Goal: Task Accomplishment & Management: Manage account settings

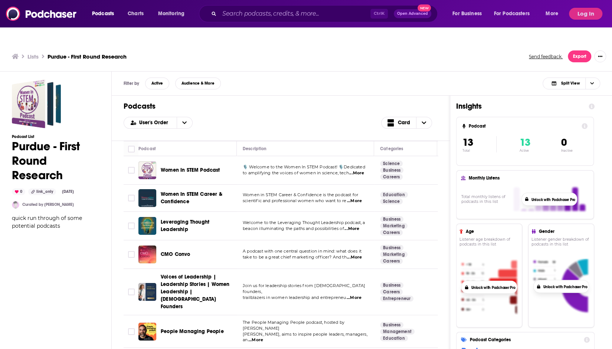
click at [583, 7] on div "Podcasts Charts Monitoring Ctrl K Open Advanced New For Business For Podcasters…" at bounding box center [306, 13] width 612 height 27
click at [578, 15] on button "Log In" at bounding box center [585, 14] width 33 height 12
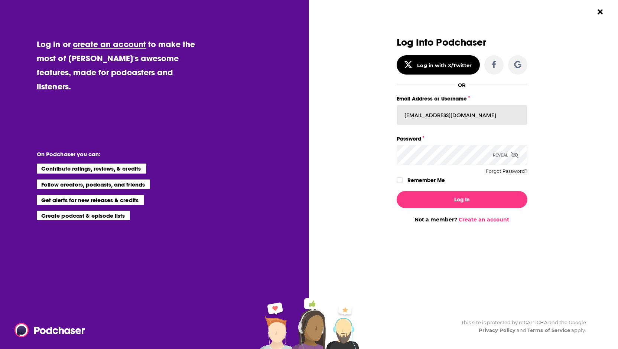
drag, startPoint x: 461, startPoint y: 107, endPoint x: 461, endPoint y: 112, distance: 5.2
click at [461, 107] on input "[EMAIL_ADDRESS][DOMAIN_NAME]" at bounding box center [461, 115] width 131 height 20
type input "[EMAIL_ADDRESS][DOMAIN_NAME]"
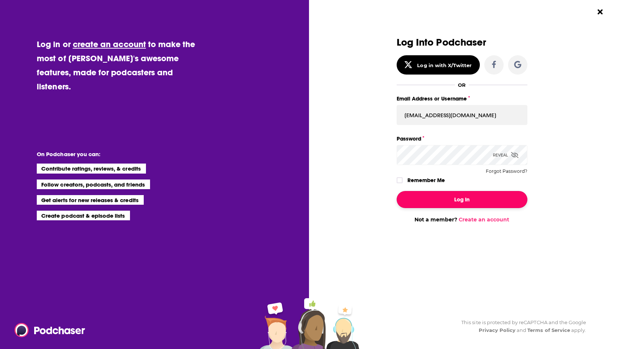
click at [451, 199] on button "Log In" at bounding box center [461, 199] width 131 height 17
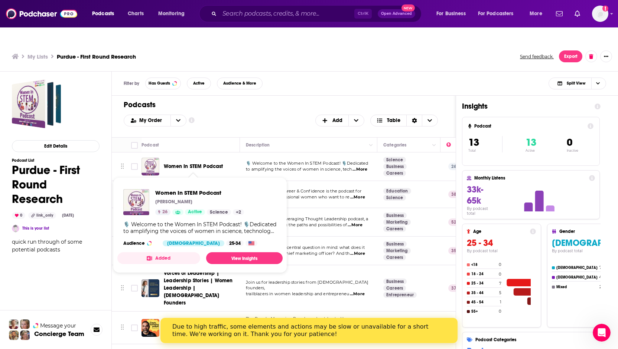
click at [186, 163] on span "Women In STEM Podcast" at bounding box center [193, 166] width 59 height 6
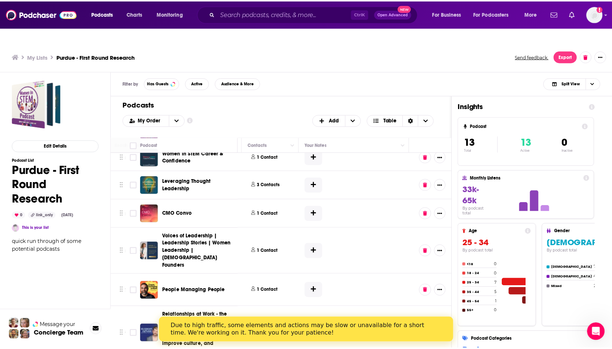
scroll to position [0, 363]
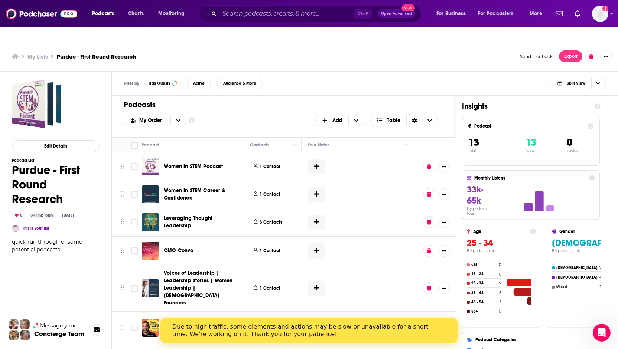
drag, startPoint x: 312, startPoint y: 151, endPoint x: 340, endPoint y: 167, distance: 32.1
click at [314, 163] on icon at bounding box center [316, 166] width 5 height 6
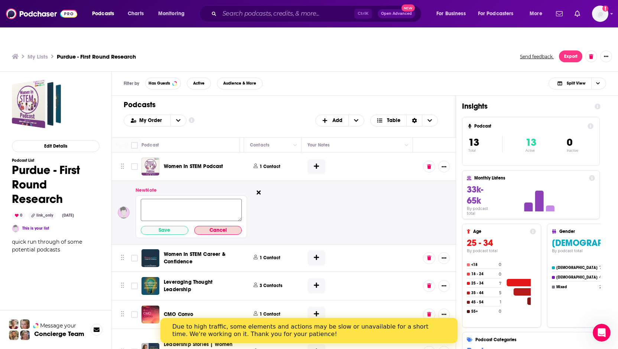
click at [214, 226] on button "Cancel" at bounding box center [218, 230] width 48 height 9
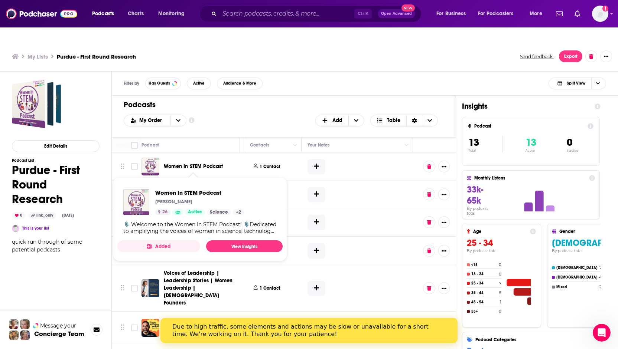
click at [187, 163] on span "Women In STEM Podcast" at bounding box center [193, 166] width 59 height 6
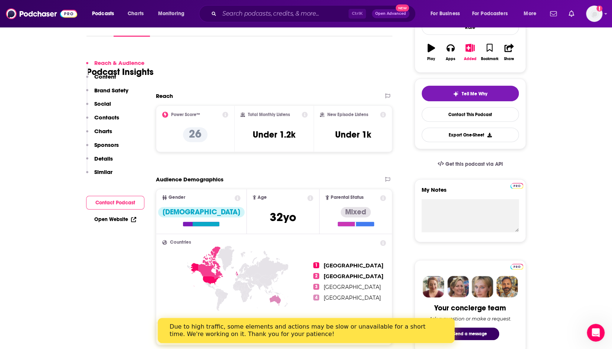
scroll to position [148, 0]
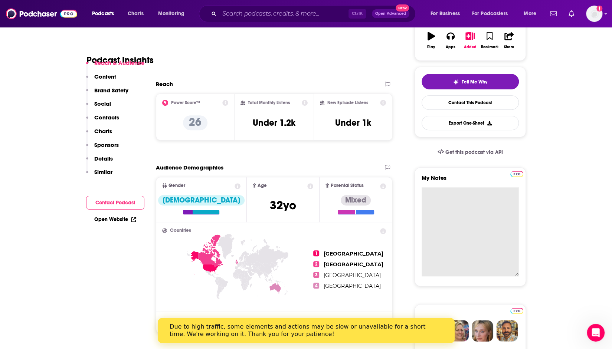
drag, startPoint x: 451, startPoint y: 183, endPoint x: 468, endPoint y: 192, distance: 19.9
click at [450, 187] on textarea "My Notes" at bounding box center [470, 231] width 97 height 89
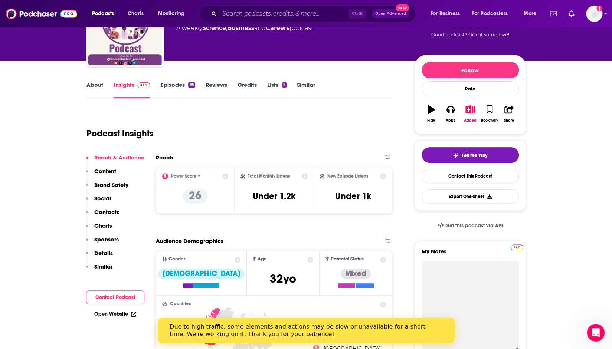
scroll to position [74, 0]
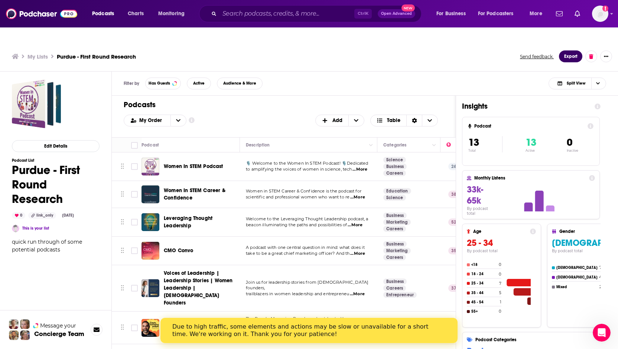
click at [568, 50] on button "Export" at bounding box center [570, 56] width 23 height 12
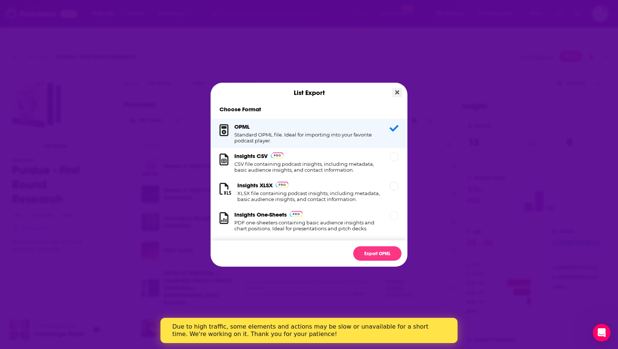
click at [394, 92] on button "Close" at bounding box center [397, 92] width 10 height 9
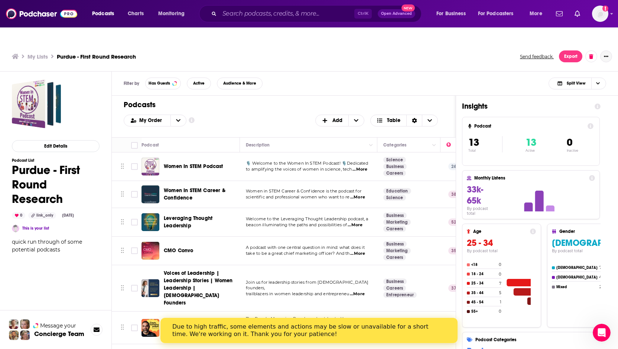
click at [601, 50] on button "Show More Button" at bounding box center [606, 56] width 12 height 12
click at [550, 122] on button "Share" at bounding box center [574, 129] width 71 height 14
click at [547, 70] on div "Back" at bounding box center [552, 72] width 13 height 4
click at [451, 72] on div "Filter by Has Guests Active Audience & More Split View" at bounding box center [365, 84] width 506 height 24
click at [606, 54] on icon "Show More Button" at bounding box center [606, 56] width 4 height 4
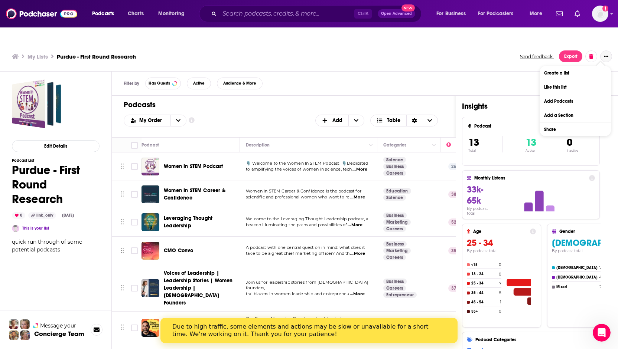
click at [555, 122] on button "Share" at bounding box center [574, 129] width 71 height 14
click at [604, 83] on icon "Show additional menu" at bounding box center [603, 86] width 4 height 6
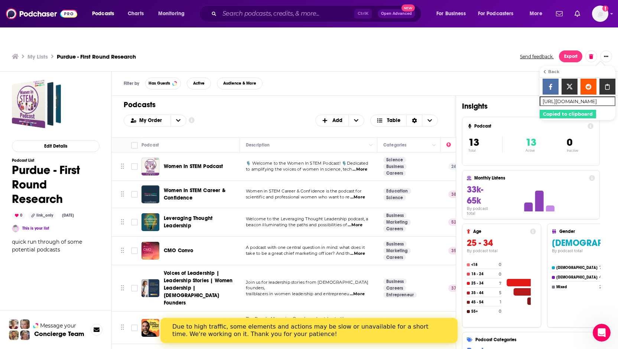
click at [547, 70] on div "Back" at bounding box center [552, 72] width 13 height 4
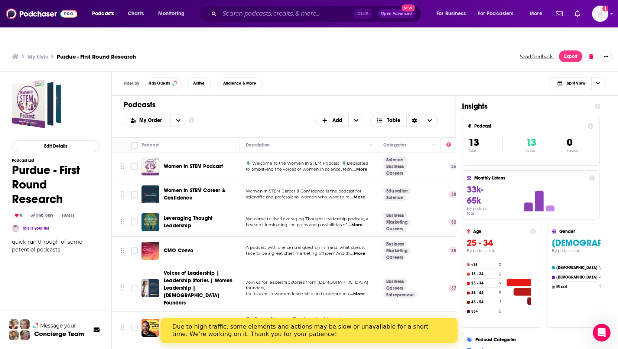
click at [514, 72] on div "Filter by Has Guests Active Audience & More Split View" at bounding box center [365, 84] width 506 height 24
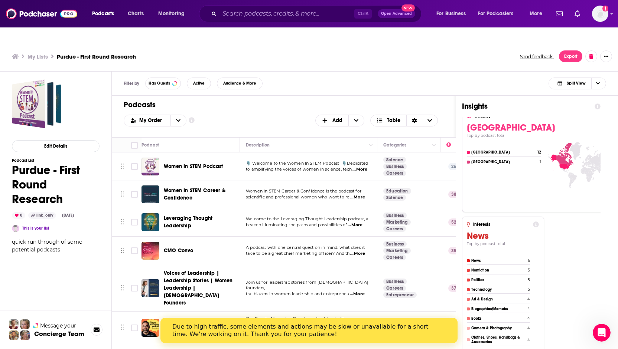
click at [47, 226] on link "This is your list" at bounding box center [35, 228] width 27 height 5
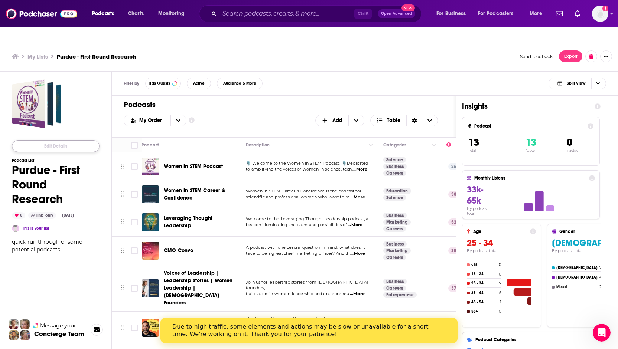
click at [53, 140] on button "Edit Details" at bounding box center [56, 146] width 88 height 12
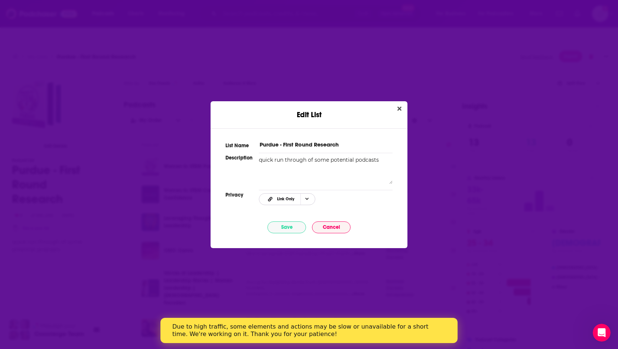
click at [302, 201] on span "Choose Privacy" at bounding box center [306, 199] width 13 height 11
click at [297, 237] on span "Public" at bounding box center [297, 236] width 46 height 4
click at [291, 229] on button "Save" at bounding box center [286, 228] width 39 height 12
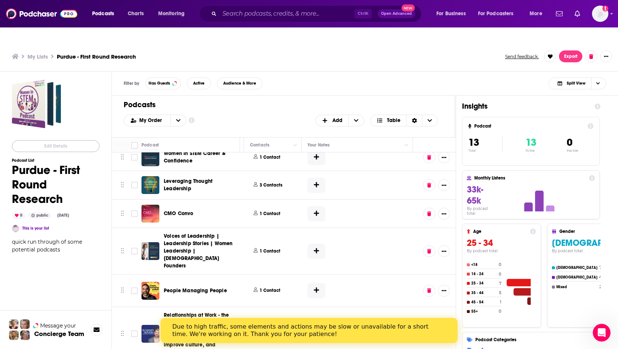
scroll to position [0, 363]
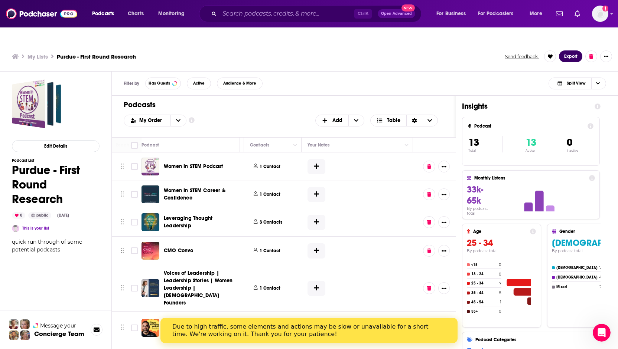
click at [573, 50] on button "Export" at bounding box center [570, 56] width 23 height 12
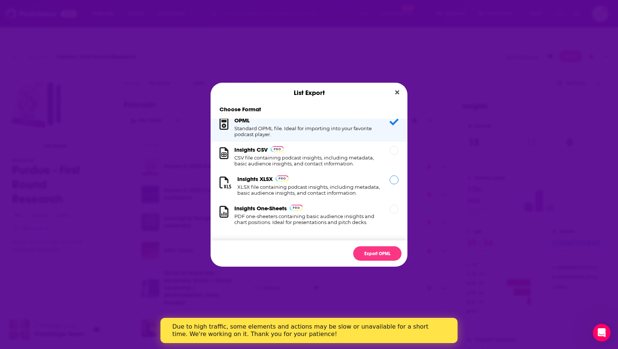
scroll to position [0, 0]
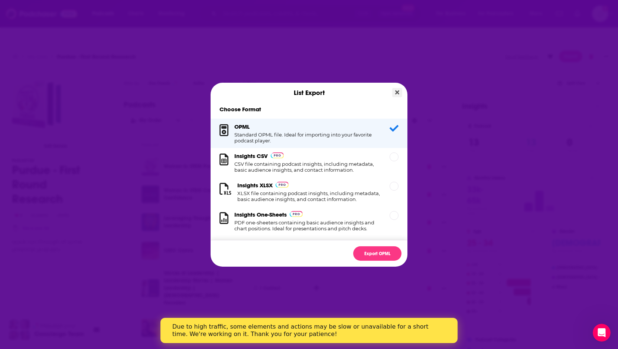
click at [397, 94] on icon "Close" at bounding box center [397, 92] width 4 height 6
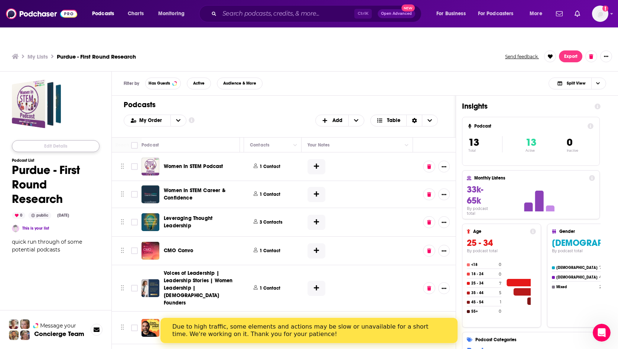
click at [52, 140] on button "Edit Details" at bounding box center [56, 146] width 88 height 12
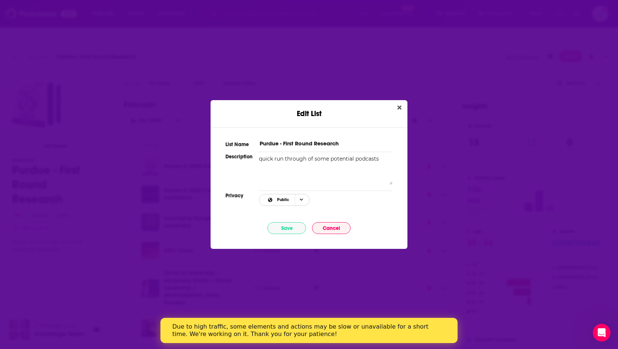
click at [293, 200] on span "Public" at bounding box center [278, 200] width 34 height 10
click at [295, 223] on span "Link Only" at bounding box center [297, 225] width 46 height 4
click at [286, 231] on button "Save" at bounding box center [286, 228] width 39 height 12
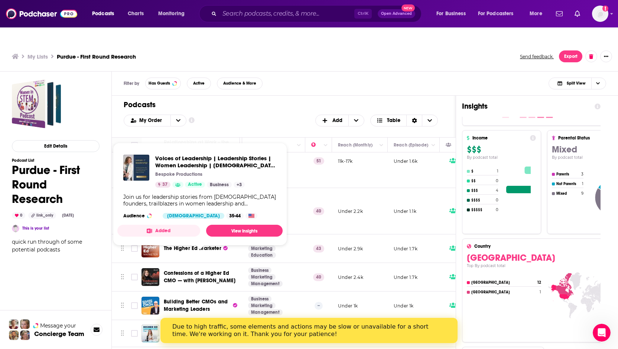
scroll to position [214, 135]
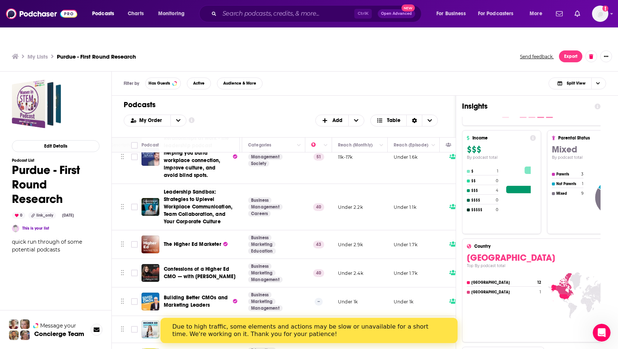
click at [65, 271] on div "Edit Details Podcast List Purdue - First Round Research 0 link_only [DATE] This…" at bounding box center [56, 250] width 88 height 343
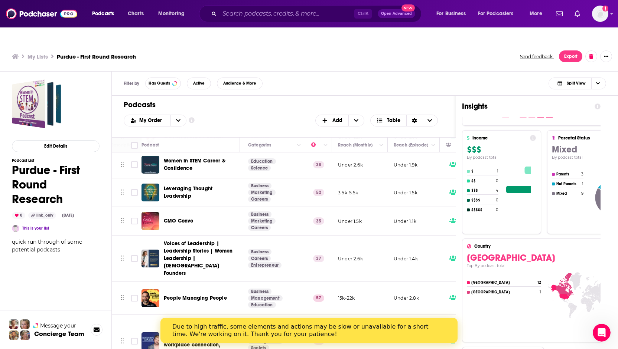
scroll to position [29, 135]
